Goal: Navigation & Orientation: Go to known website

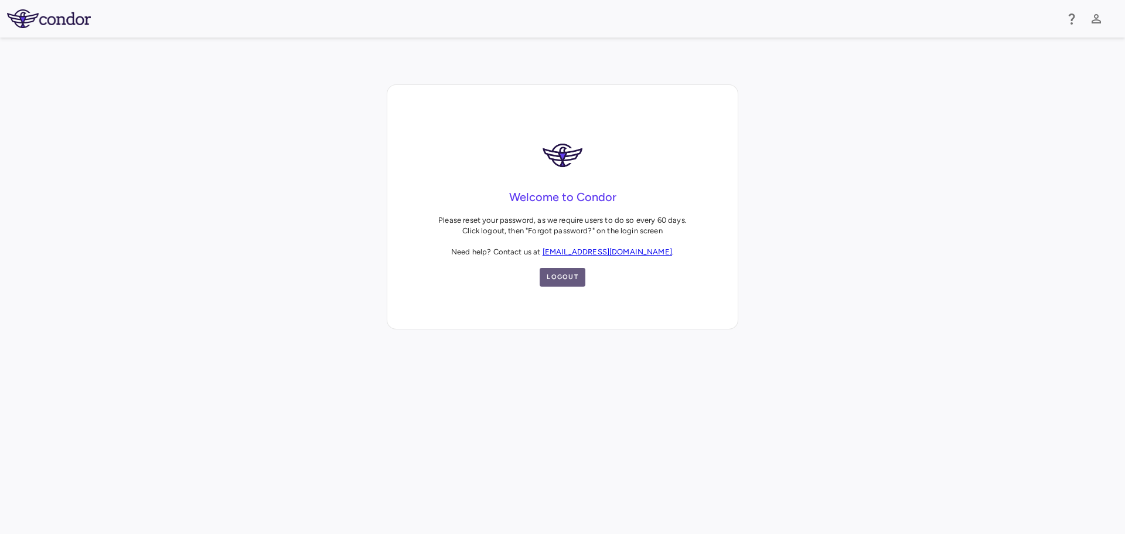
click at [554, 274] on button "Logout" at bounding box center [563, 277] width 46 height 19
click at [1101, 23] on icon "button" at bounding box center [1096, 18] width 9 height 9
click at [961, 71] on li "Sign out" at bounding box center [1012, 74] width 159 height 14
drag, startPoint x: 673, startPoint y: 249, endPoint x: 555, endPoint y: 251, distance: 118.4
click at [555, 251] on p "Please reset your password, as we require users to do so every 60 days. Click l…" at bounding box center [562, 236] width 249 height 42
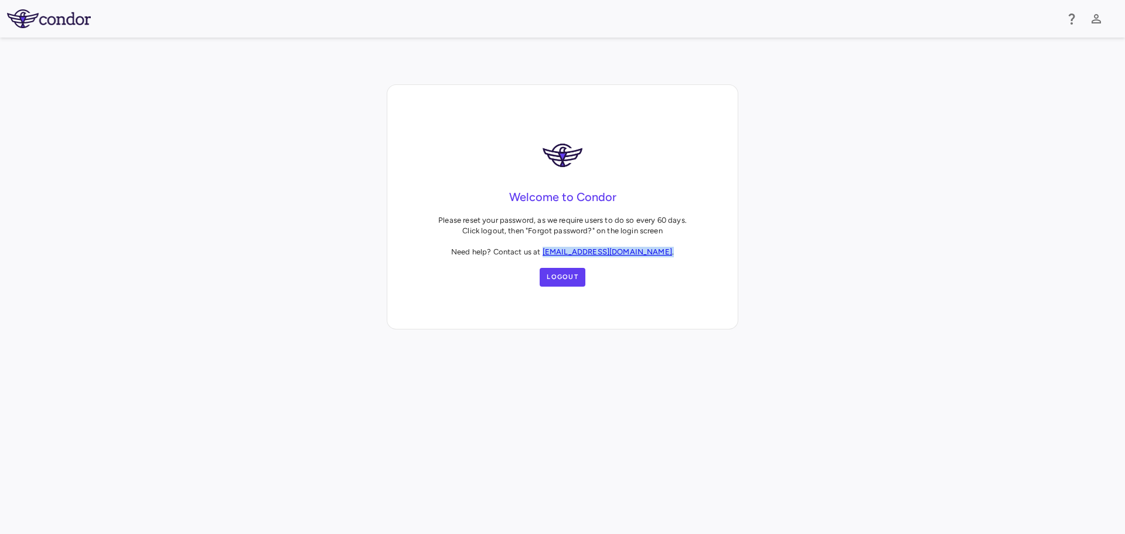
click at [576, 250] on link "[EMAIL_ADDRESS][DOMAIN_NAME]" at bounding box center [608, 251] width 130 height 9
click at [565, 278] on button "Logout" at bounding box center [563, 277] width 46 height 19
